Goal: Task Accomplishment & Management: Use online tool/utility

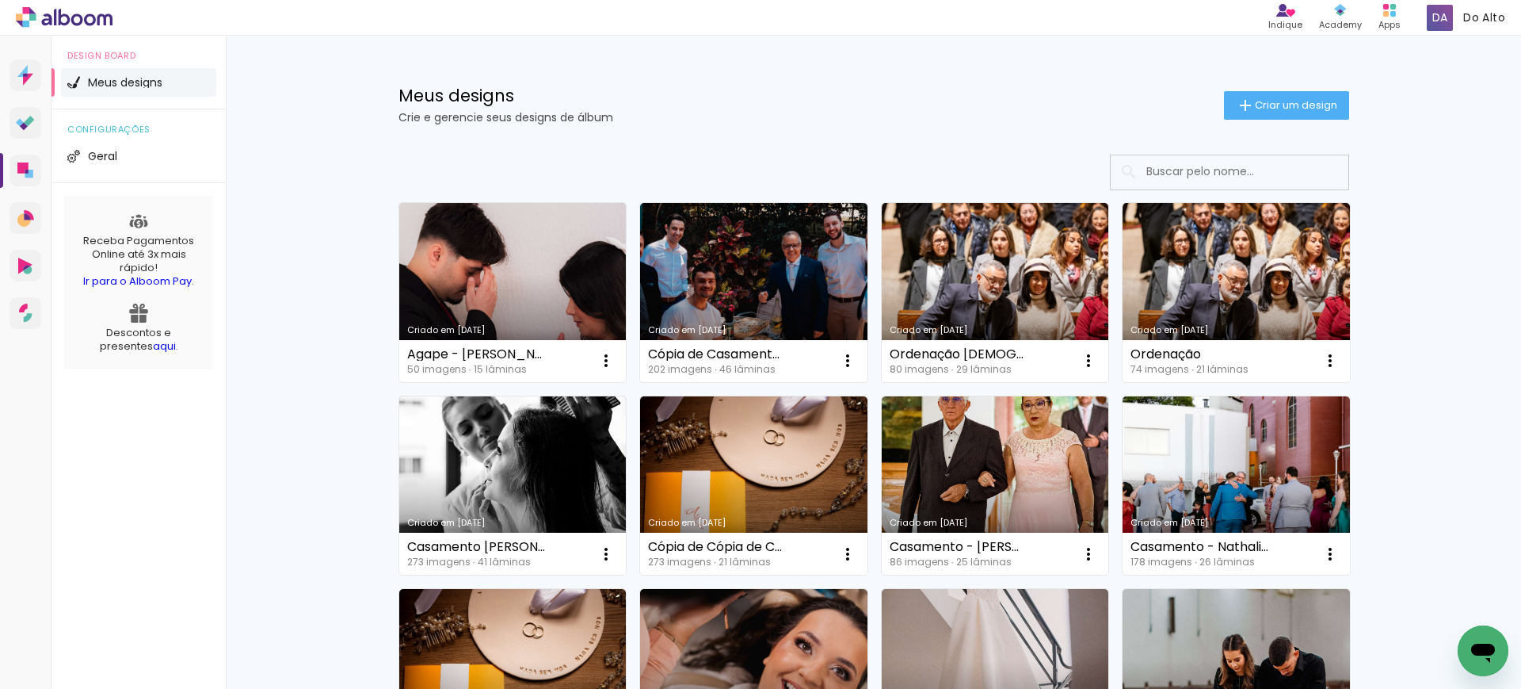
click at [1225, 170] on input at bounding box center [1252, 171] width 226 height 32
type input "o"
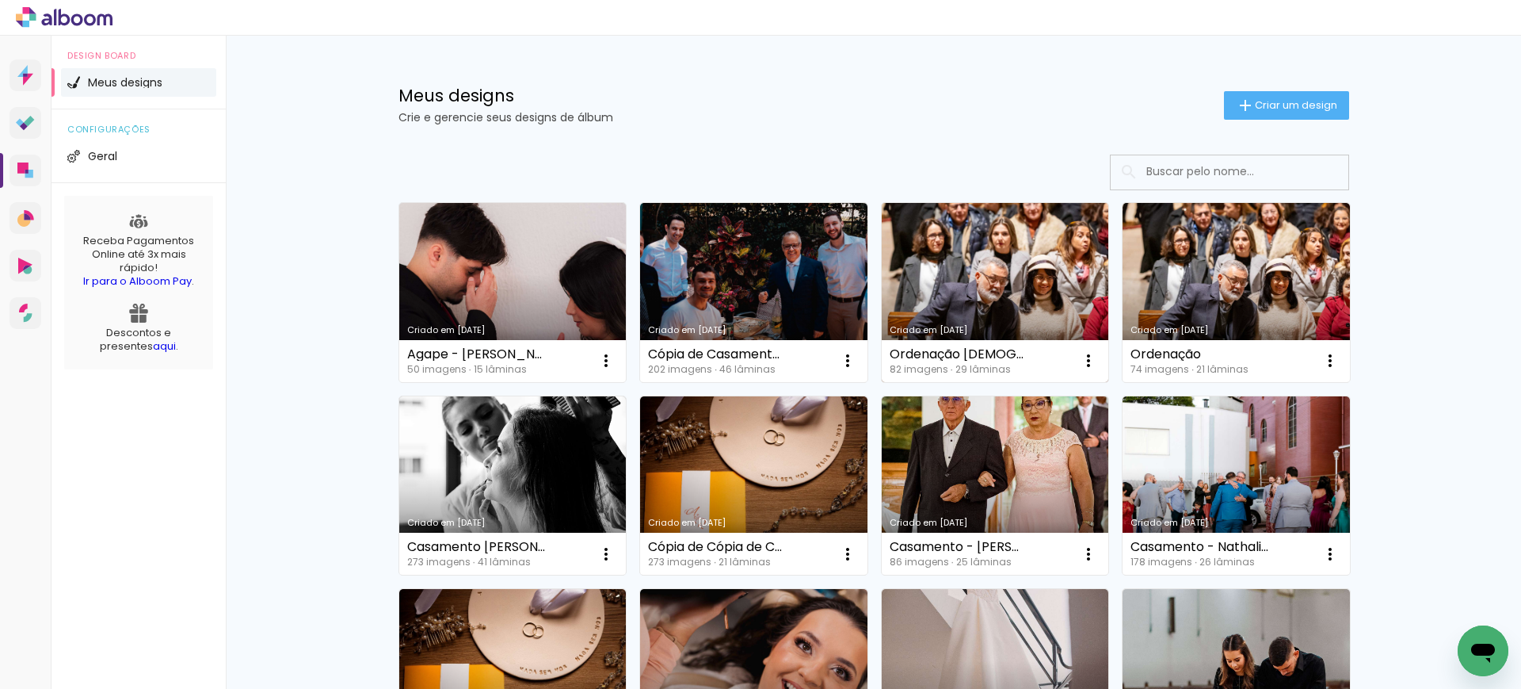
click at [1009, 286] on link "Criado em [DATE]" at bounding box center [995, 292] width 227 height 179
click at [974, 265] on link "Criado em [DATE]" at bounding box center [995, 292] width 227 height 179
